Goal: Information Seeking & Learning: Learn about a topic

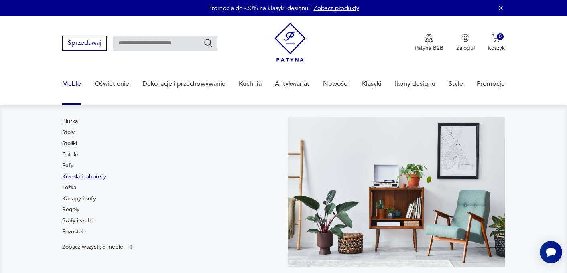
click at [74, 177] on link "Krzesła i taborety" at bounding box center [84, 177] width 44 height 8
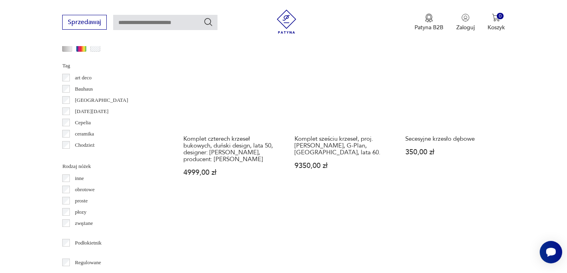
scroll to position [849, 0]
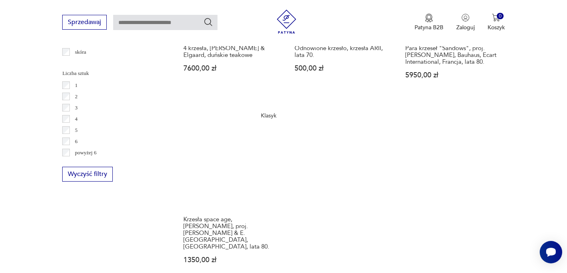
scroll to position [1162, 0]
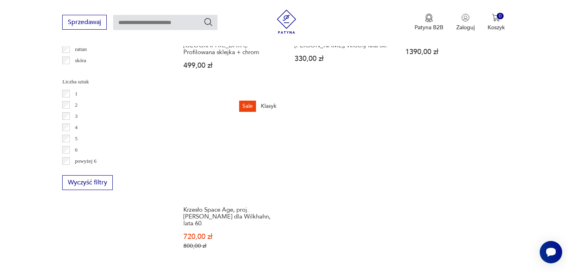
scroll to position [1162, 0]
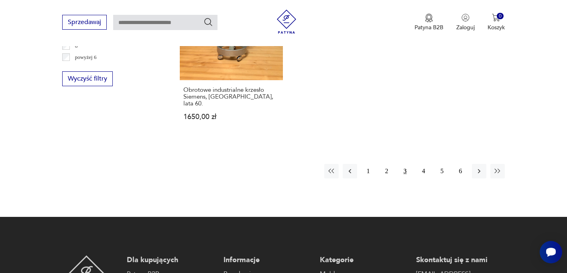
scroll to position [1267, 0]
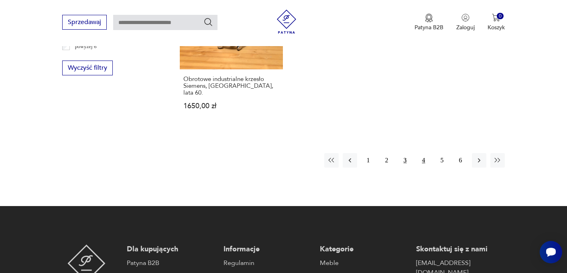
click at [424, 153] on button "4" at bounding box center [424, 160] width 14 height 14
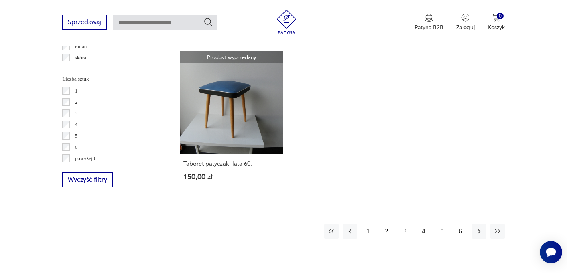
scroll to position [1151, 0]
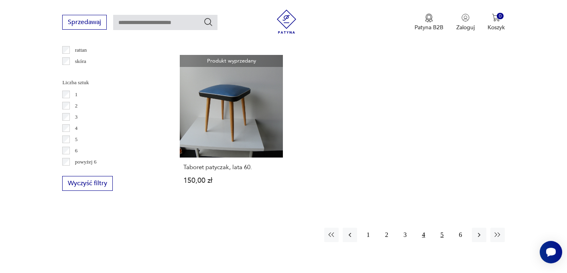
click at [443, 230] on button "5" at bounding box center [442, 235] width 14 height 14
